Goal: Navigation & Orientation: Find specific page/section

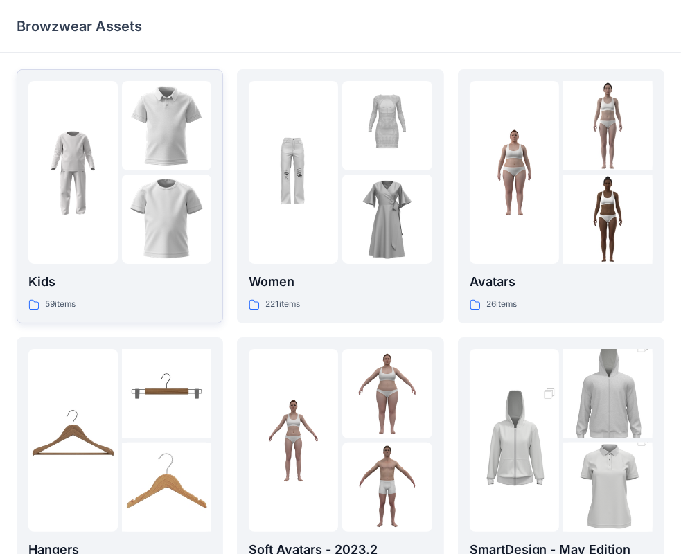
click at [100, 225] on div at bounding box center [72, 172] width 89 height 183
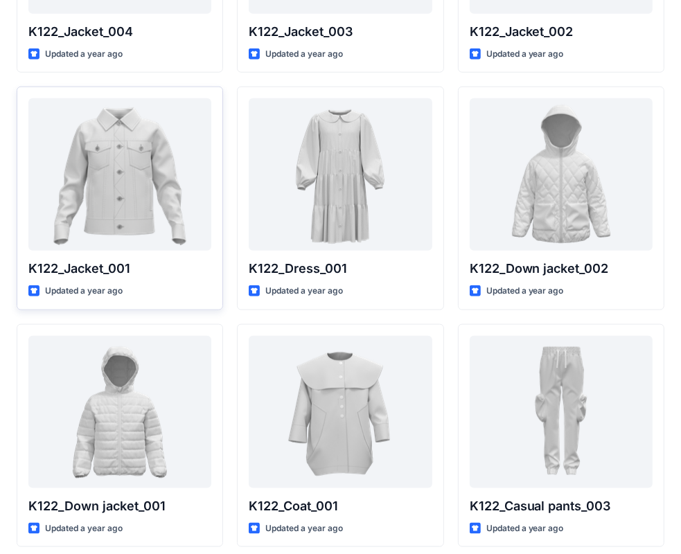
scroll to position [931, 0]
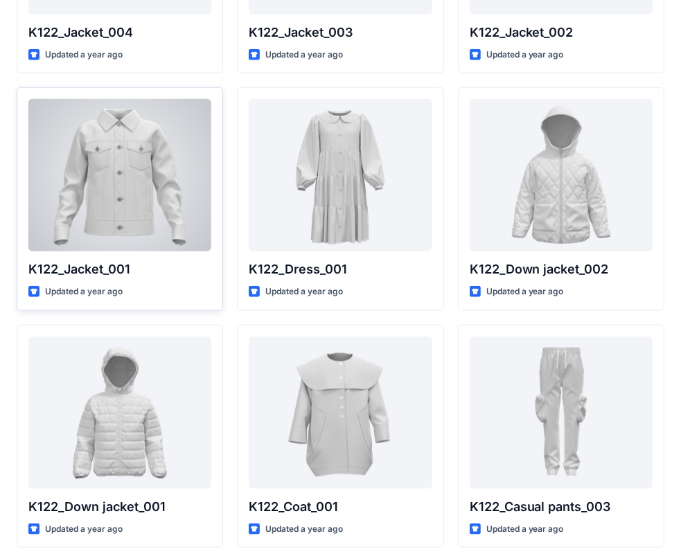
click at [111, 202] on div at bounding box center [119, 175] width 183 height 152
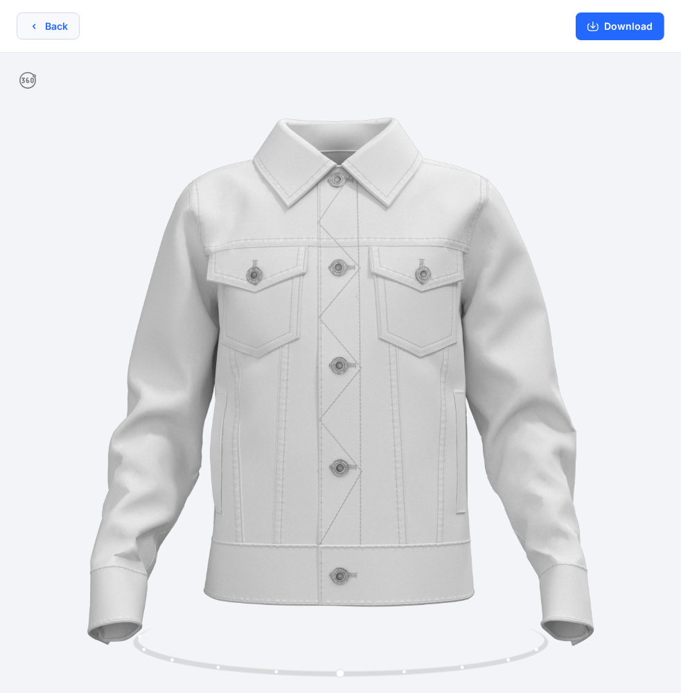
click at [36, 30] on icon "button" at bounding box center [33, 26] width 11 height 11
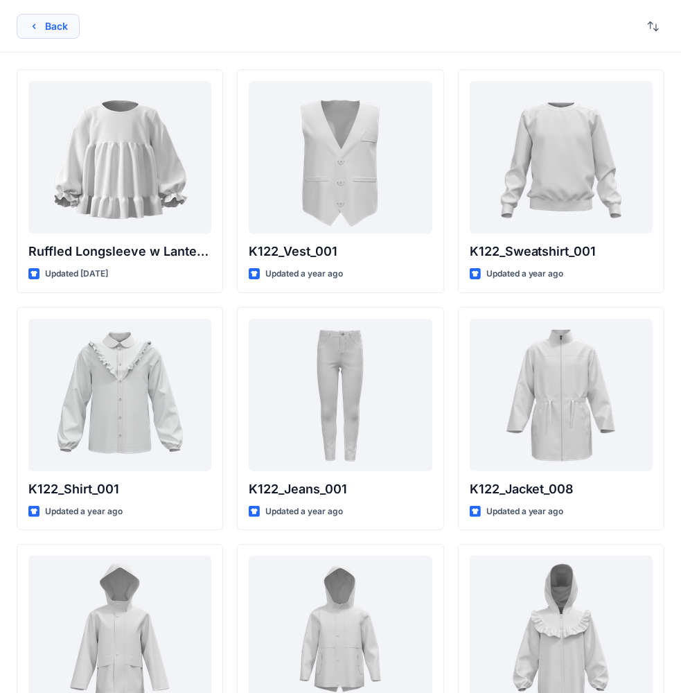
click at [50, 28] on button "Back" at bounding box center [48, 26] width 63 height 25
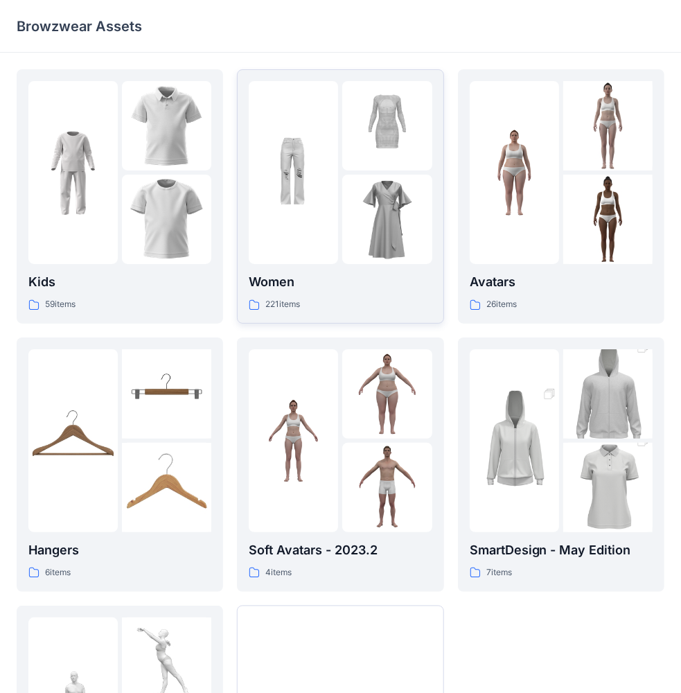
click at [324, 195] on img at bounding box center [293, 172] width 89 height 89
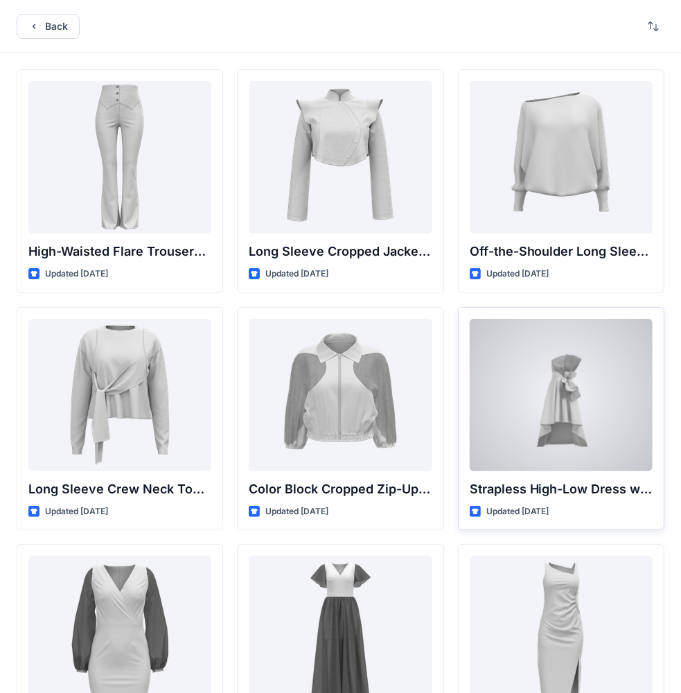
scroll to position [208, 0]
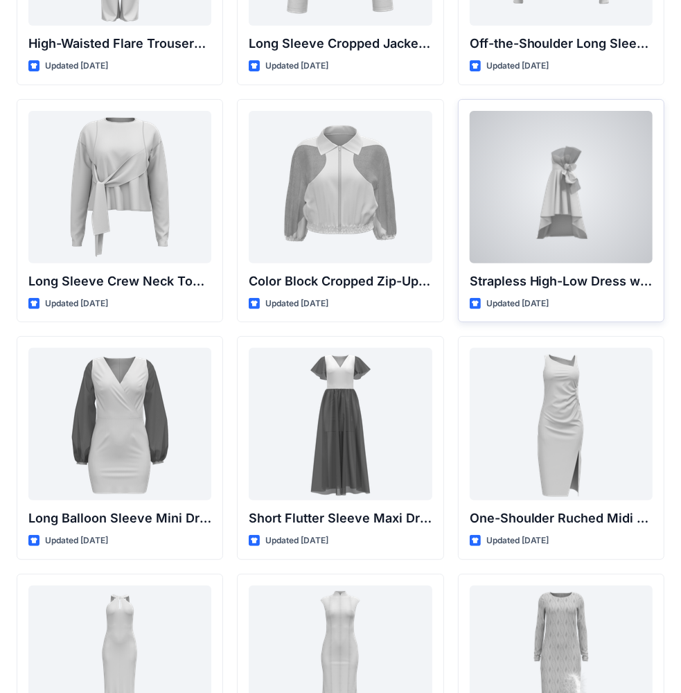
click at [577, 183] on div at bounding box center [561, 187] width 183 height 152
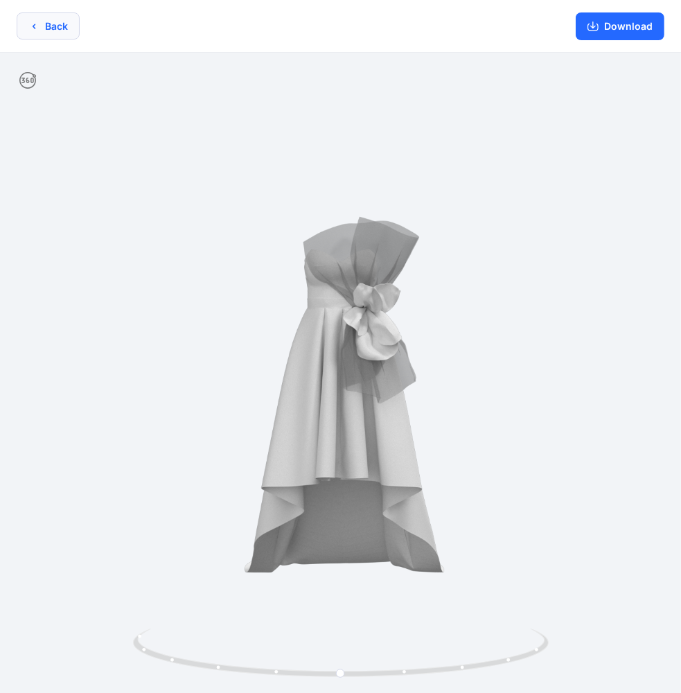
click at [44, 35] on button "Back" at bounding box center [48, 25] width 63 height 27
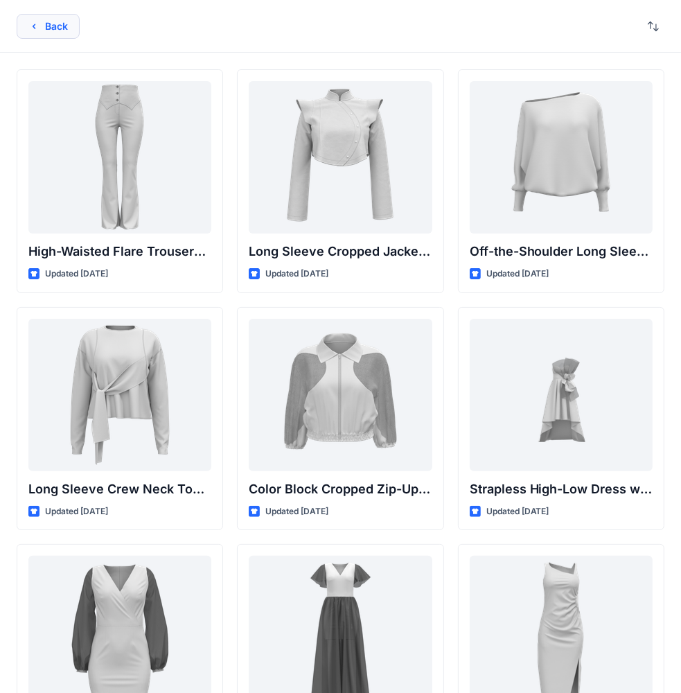
click at [53, 26] on button "Back" at bounding box center [48, 26] width 63 height 25
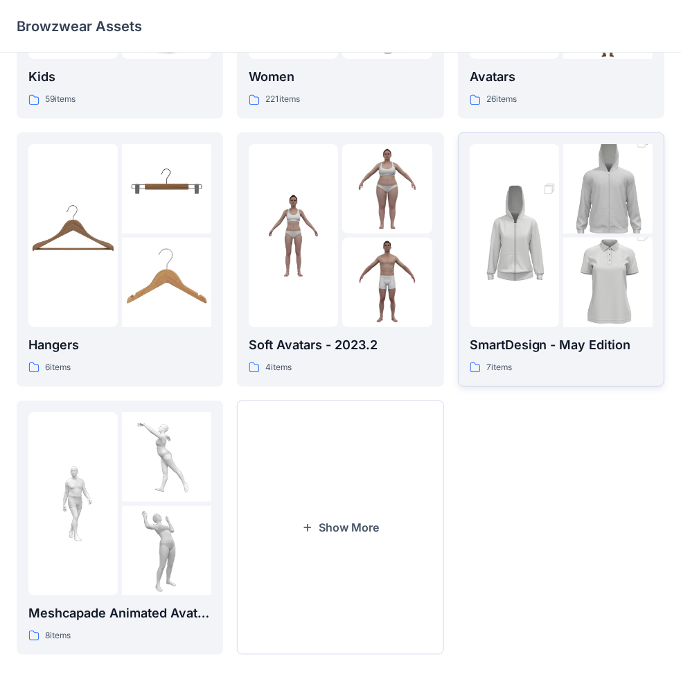
scroll to position [205, 0]
click at [335, 463] on button "Show More" at bounding box center [340, 528] width 207 height 254
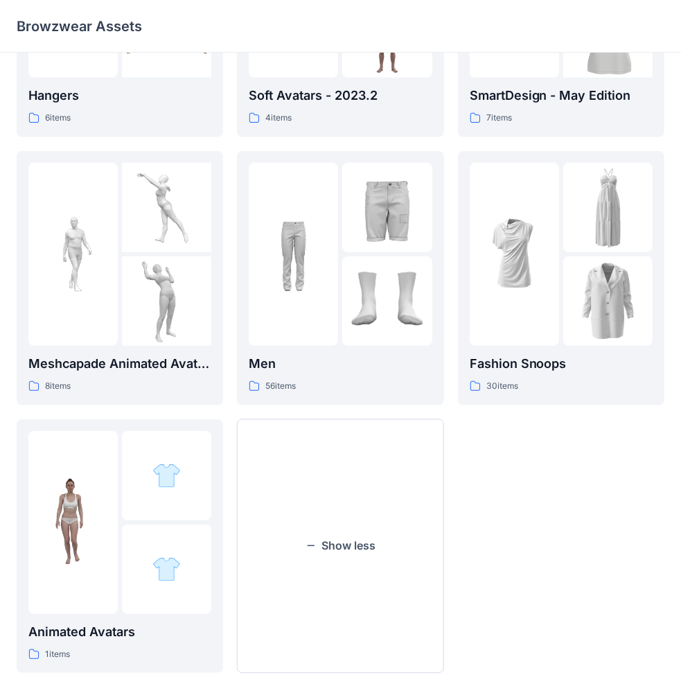
scroll to position [474, 0]
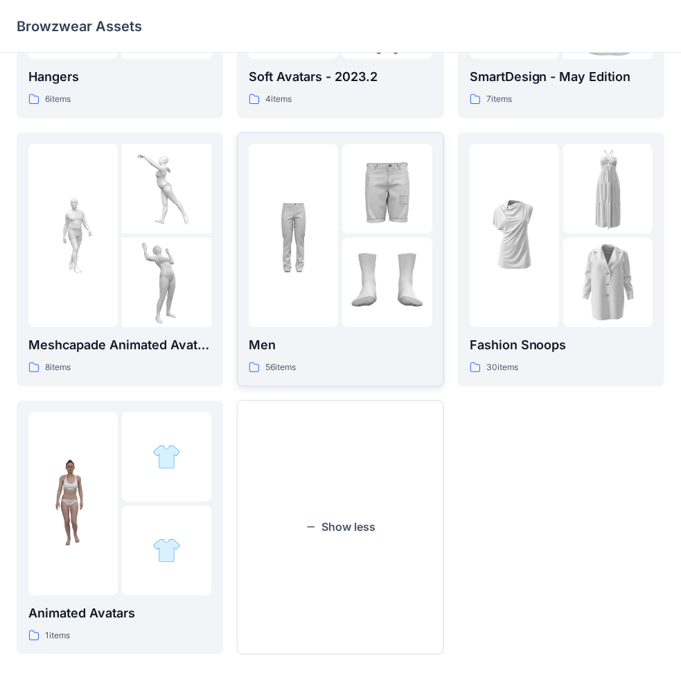
click at [340, 247] on div at bounding box center [340, 235] width 183 height 183
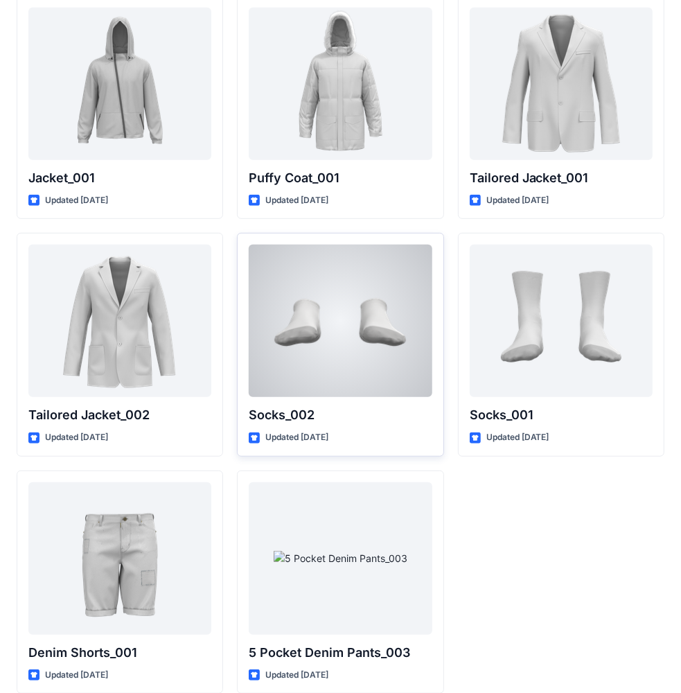
scroll to position [3883, 0]
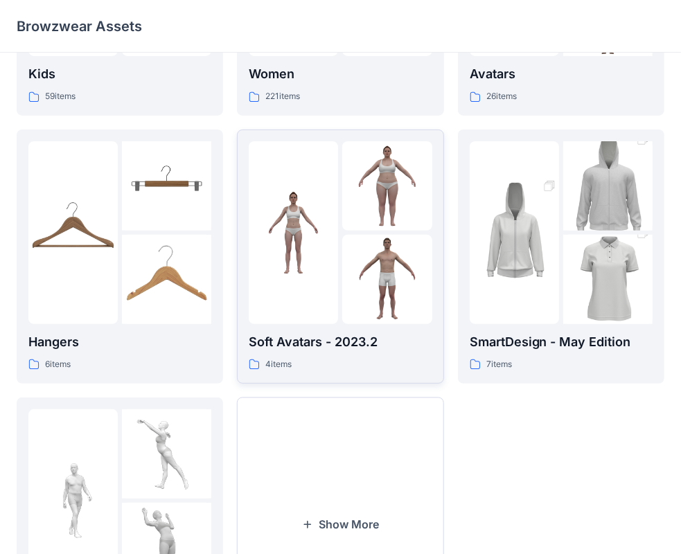
scroll to position [205, 0]
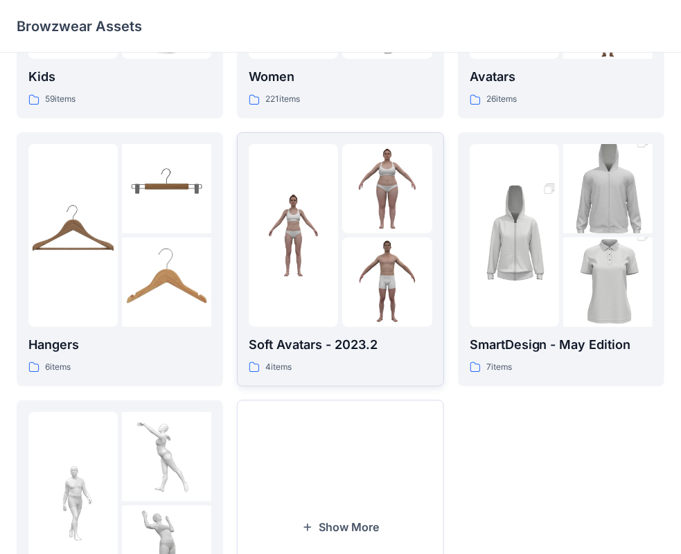
click at [341, 276] on div at bounding box center [340, 235] width 183 height 183
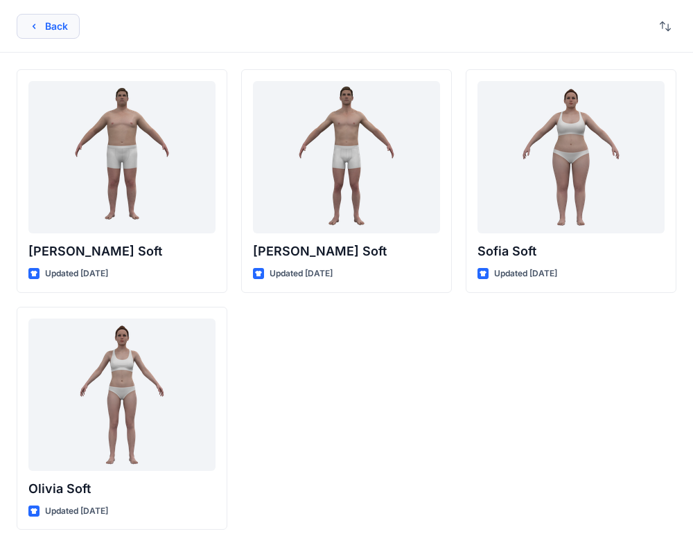
click at [33, 33] on button "Back" at bounding box center [48, 26] width 63 height 25
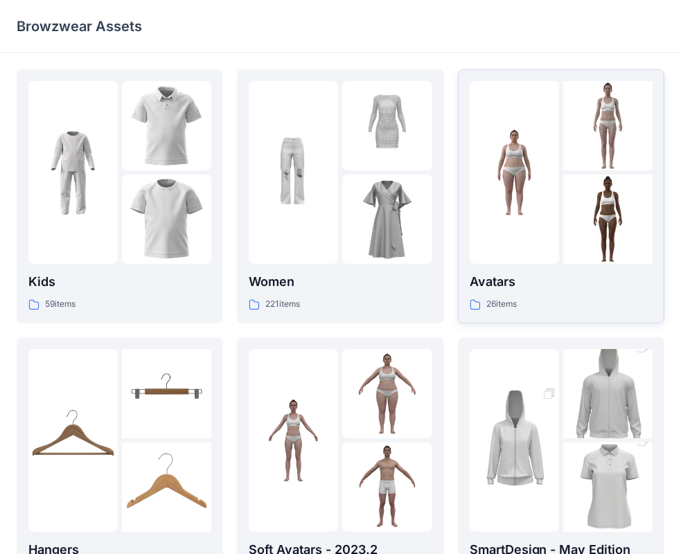
click at [525, 225] on div at bounding box center [514, 172] width 89 height 183
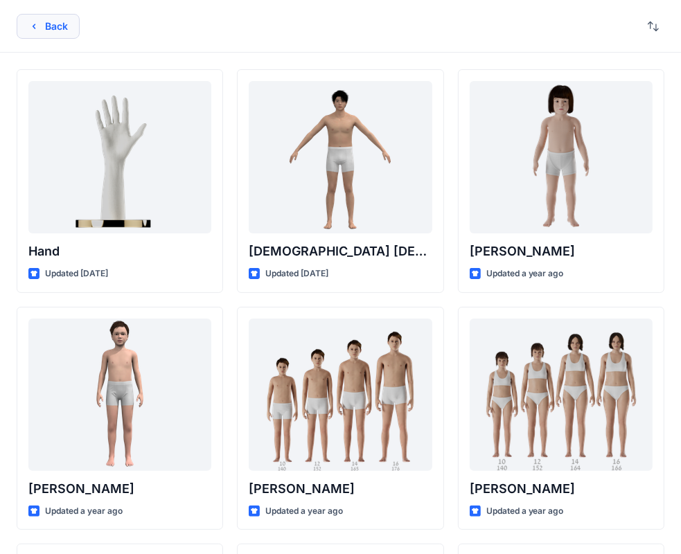
click at [39, 28] on icon "button" at bounding box center [33, 26] width 11 height 11
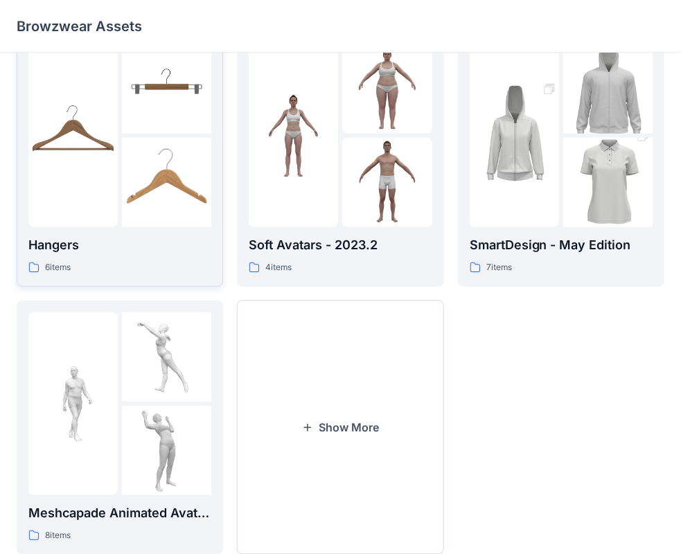
scroll to position [136, 0]
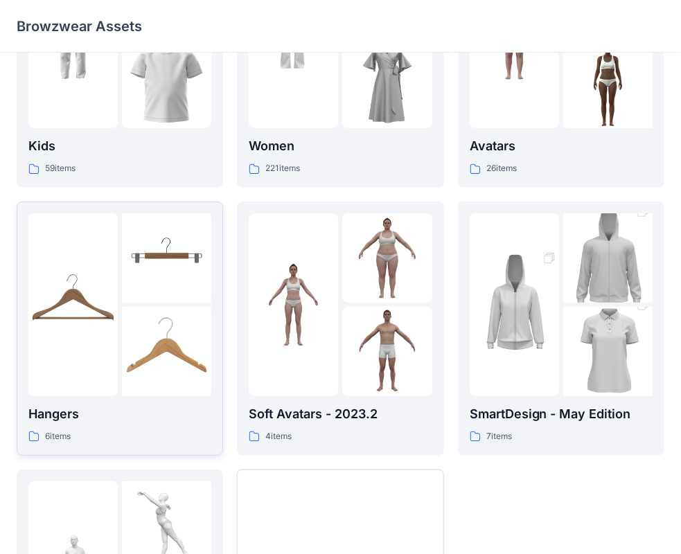
click at [86, 352] on div at bounding box center [72, 304] width 89 height 183
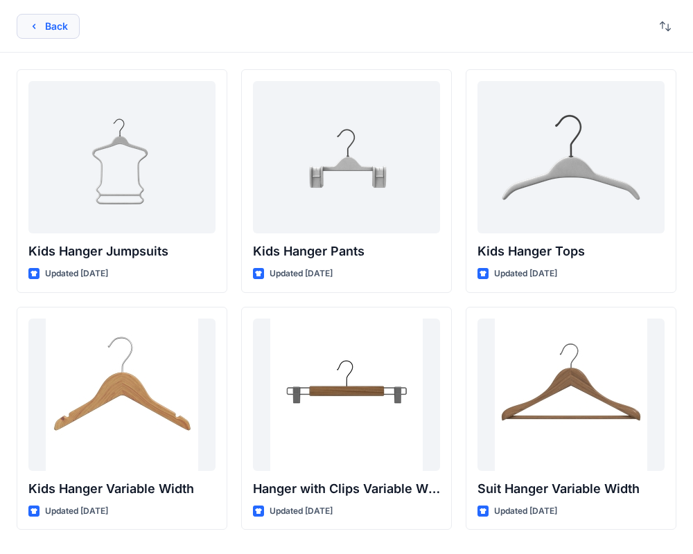
click at [33, 23] on icon "button" at bounding box center [33, 26] width 11 height 11
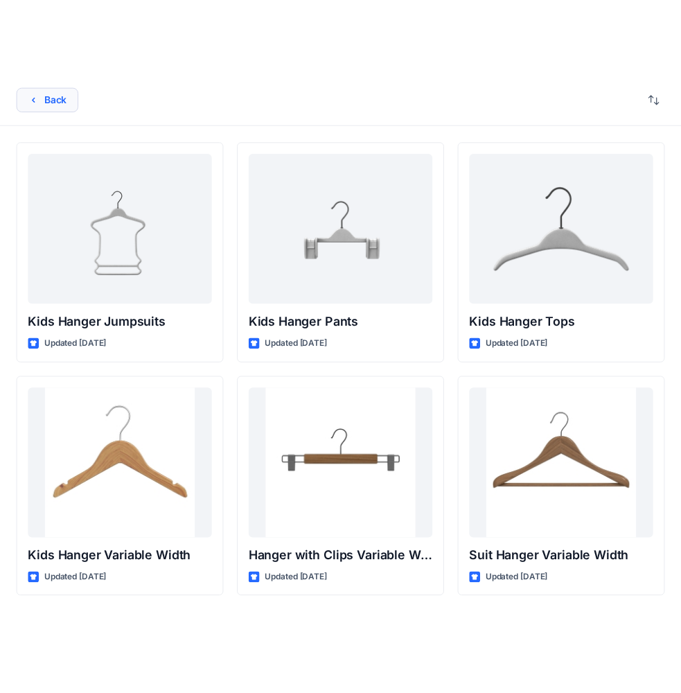
scroll to position [136, 0]
